Goal: Check status

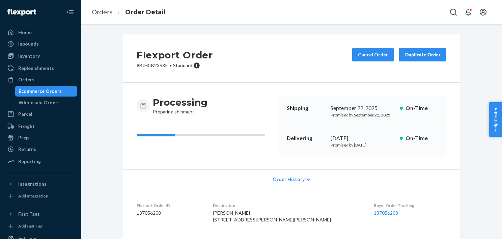
click at [52, 91] on div "Ecommerce Orders" at bounding box center [40, 91] width 43 height 7
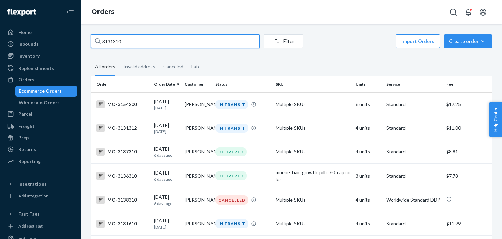
drag, startPoint x: 132, startPoint y: 36, endPoint x: 100, endPoint y: 33, distance: 32.6
click at [100, 33] on div "3131310 Filter Import Orders Create order Ecommerce order Removal order All ord…" at bounding box center [291, 131] width 421 height 214
paste input "[PERSON_NAME]"
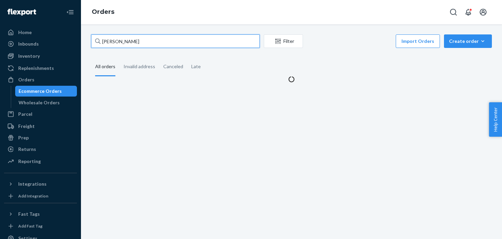
click at [109, 39] on input "[PERSON_NAME]" at bounding box center [175, 40] width 169 height 13
type input "[PERSON_NAME]"
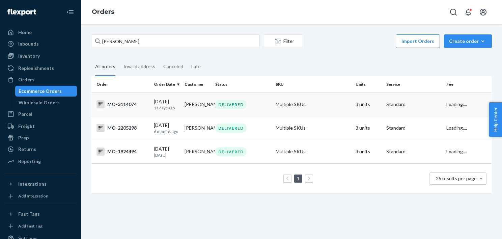
click at [170, 105] on p "11 days ago" at bounding box center [166, 108] width 25 height 6
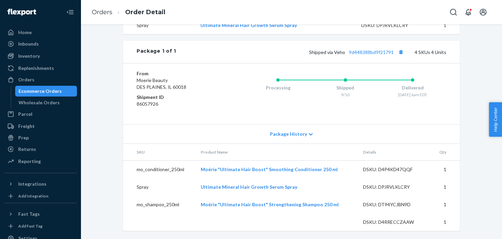
scroll to position [295, 0]
